Goal: Navigation & Orientation: Find specific page/section

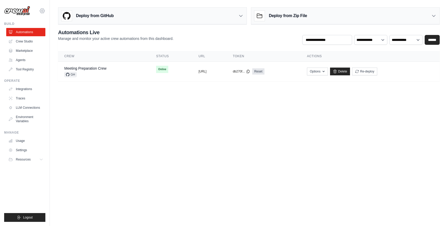
click at [42, 12] on icon at bounding box center [42, 11] width 6 height 6
click at [40, 10] on icon at bounding box center [42, 11] width 6 height 6
click at [41, 9] on icon at bounding box center [42, 11] width 6 height 6
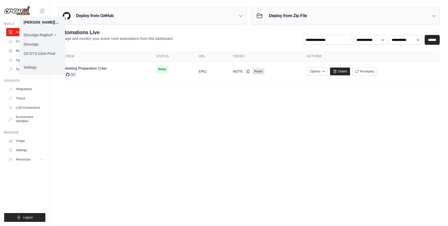
click at [47, 53] on link "DS-DTS-GDA-Prod" at bounding box center [42, 53] width 46 height 9
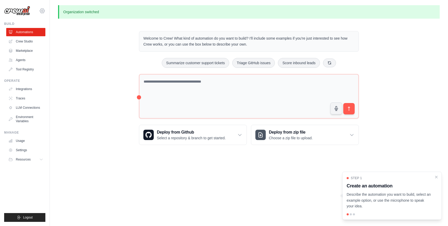
click at [43, 11] on icon at bounding box center [42, 11] width 2 height 2
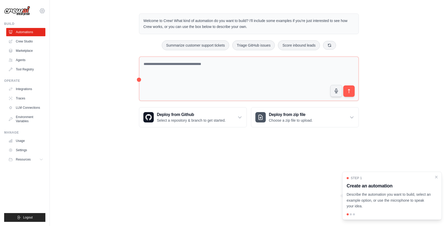
click at [43, 11] on icon at bounding box center [42, 11] width 2 height 2
click at [41, 10] on icon at bounding box center [42, 11] width 5 height 4
